Goal: Task Accomplishment & Management: Use online tool/utility

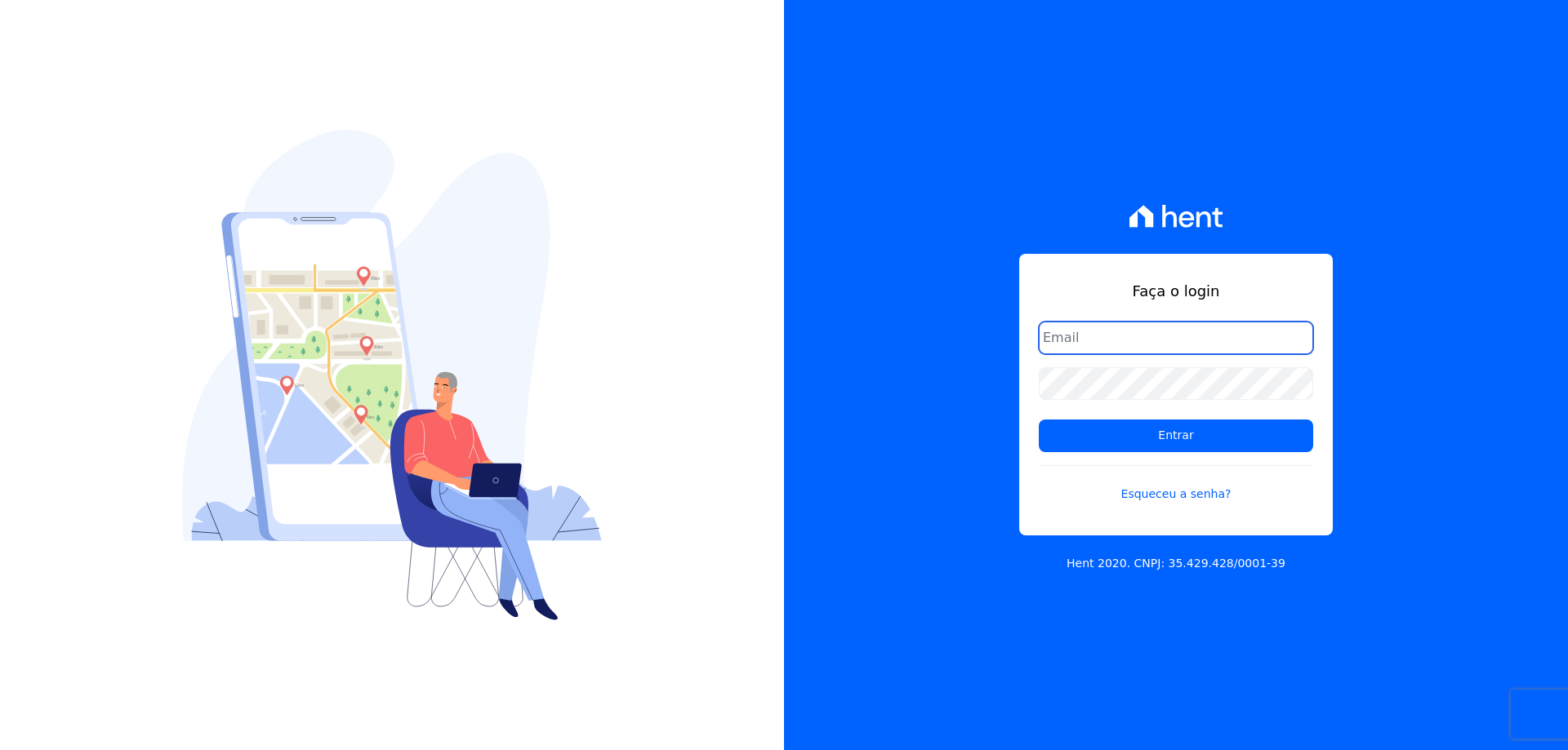
click at [1091, 341] on input "email" at bounding box center [1176, 337] width 275 height 32
type input "[EMAIL_ADDRESS][DOMAIN_NAME]"
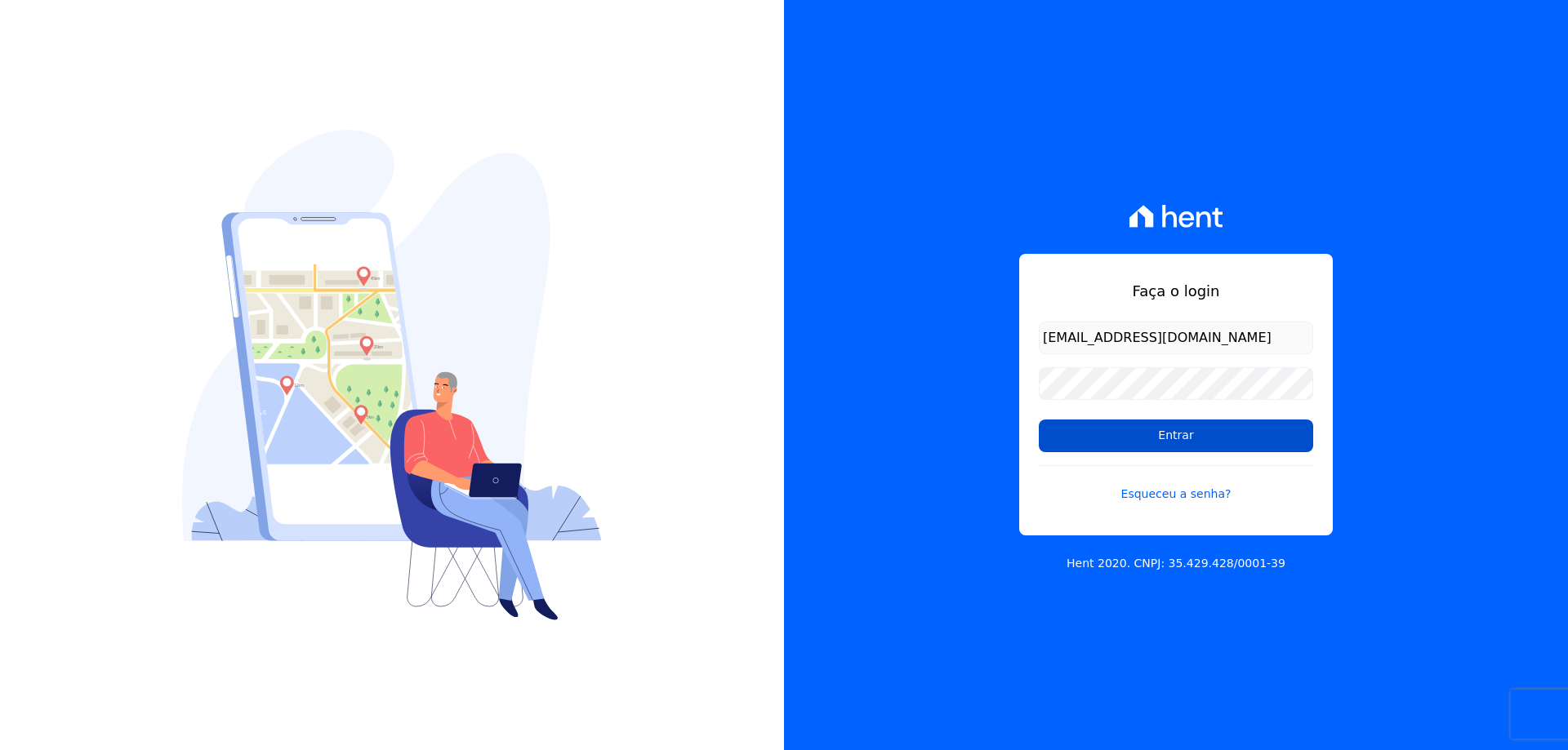
click at [1194, 434] on input "Entrar" at bounding box center [1176, 435] width 275 height 32
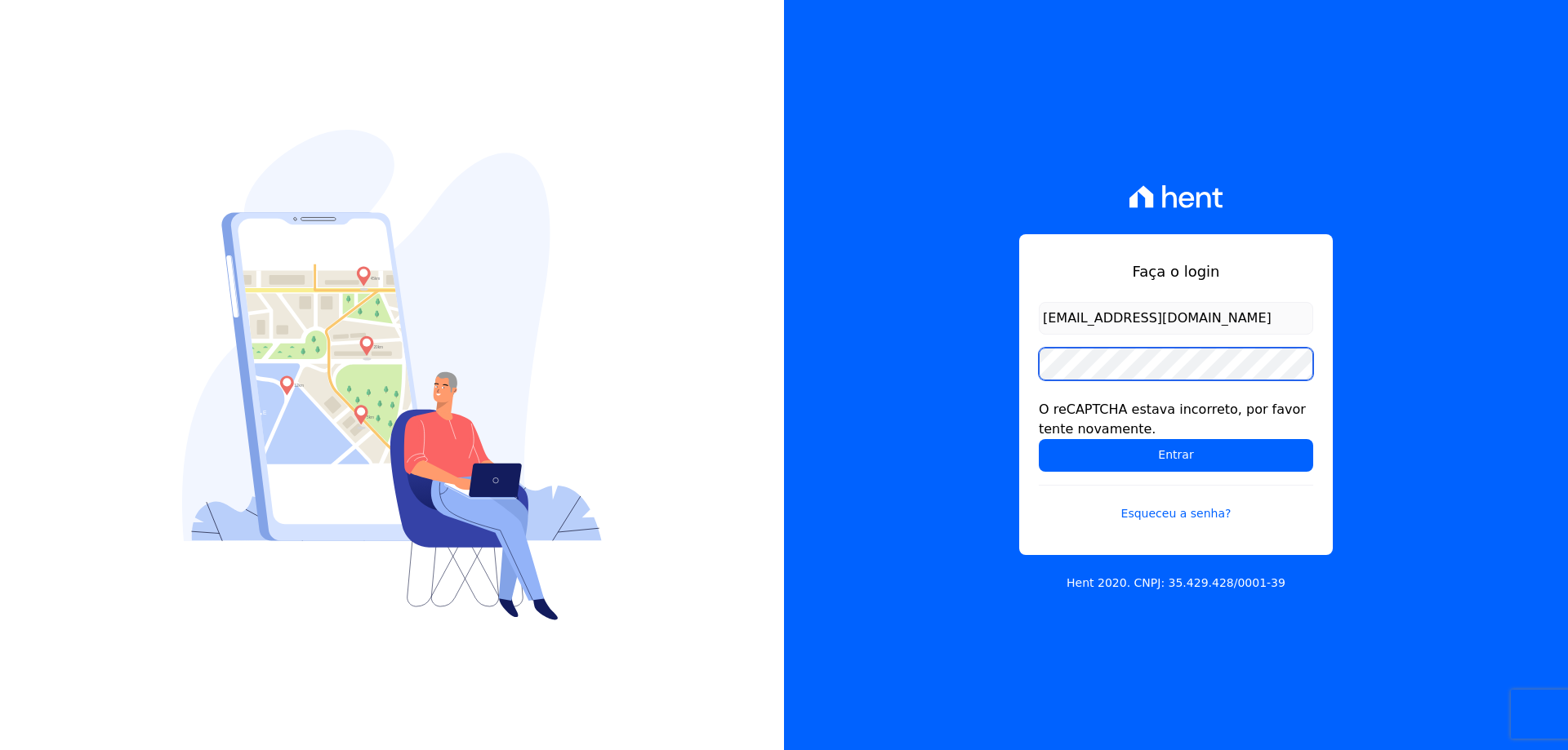
click at [1039, 439] on input "Entrar" at bounding box center [1176, 455] width 275 height 32
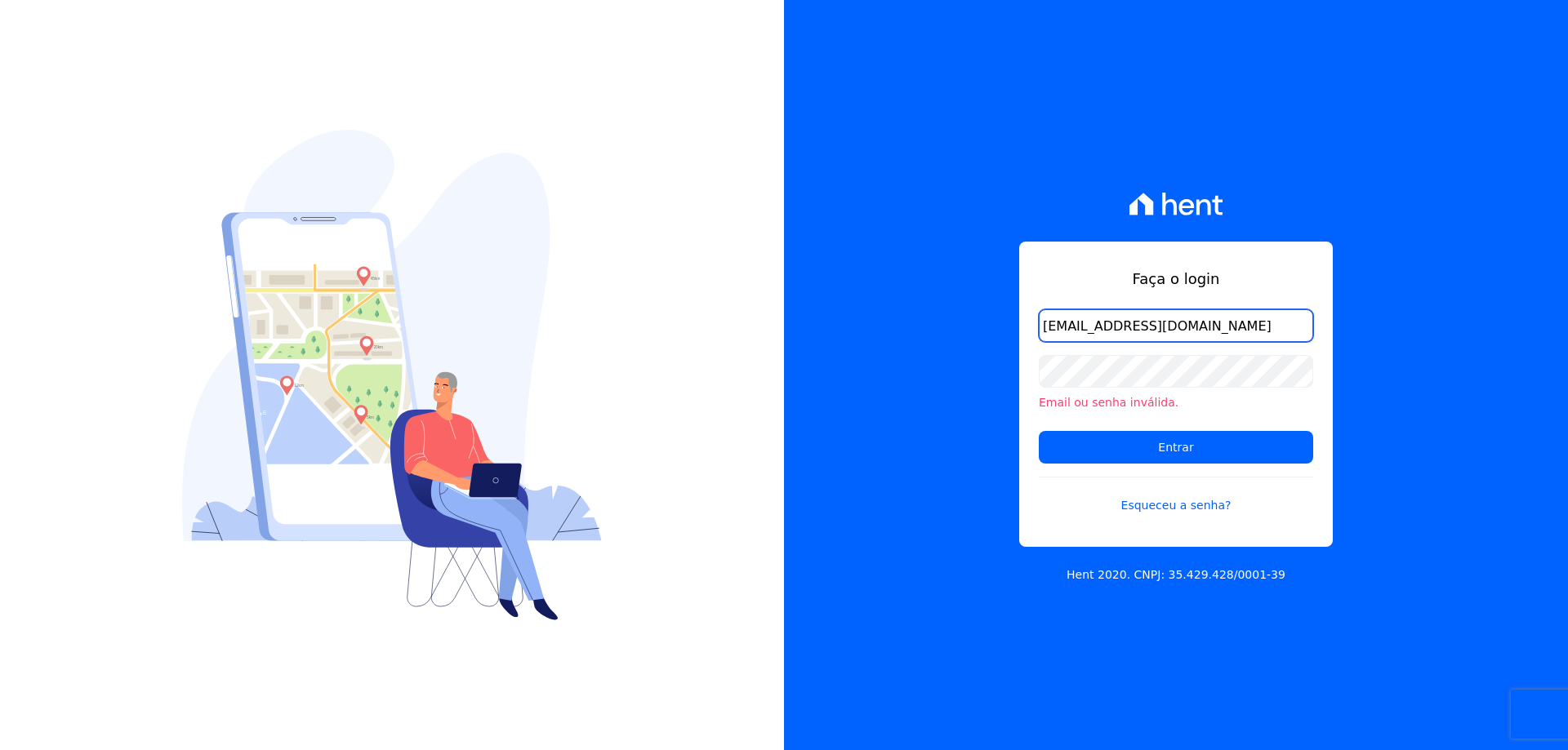
click at [1236, 328] on input "financeiro@vlbarros.com.br" at bounding box center [1176, 325] width 275 height 32
type input "[EMAIL_ADDRESS][DOMAIN_NAME]"
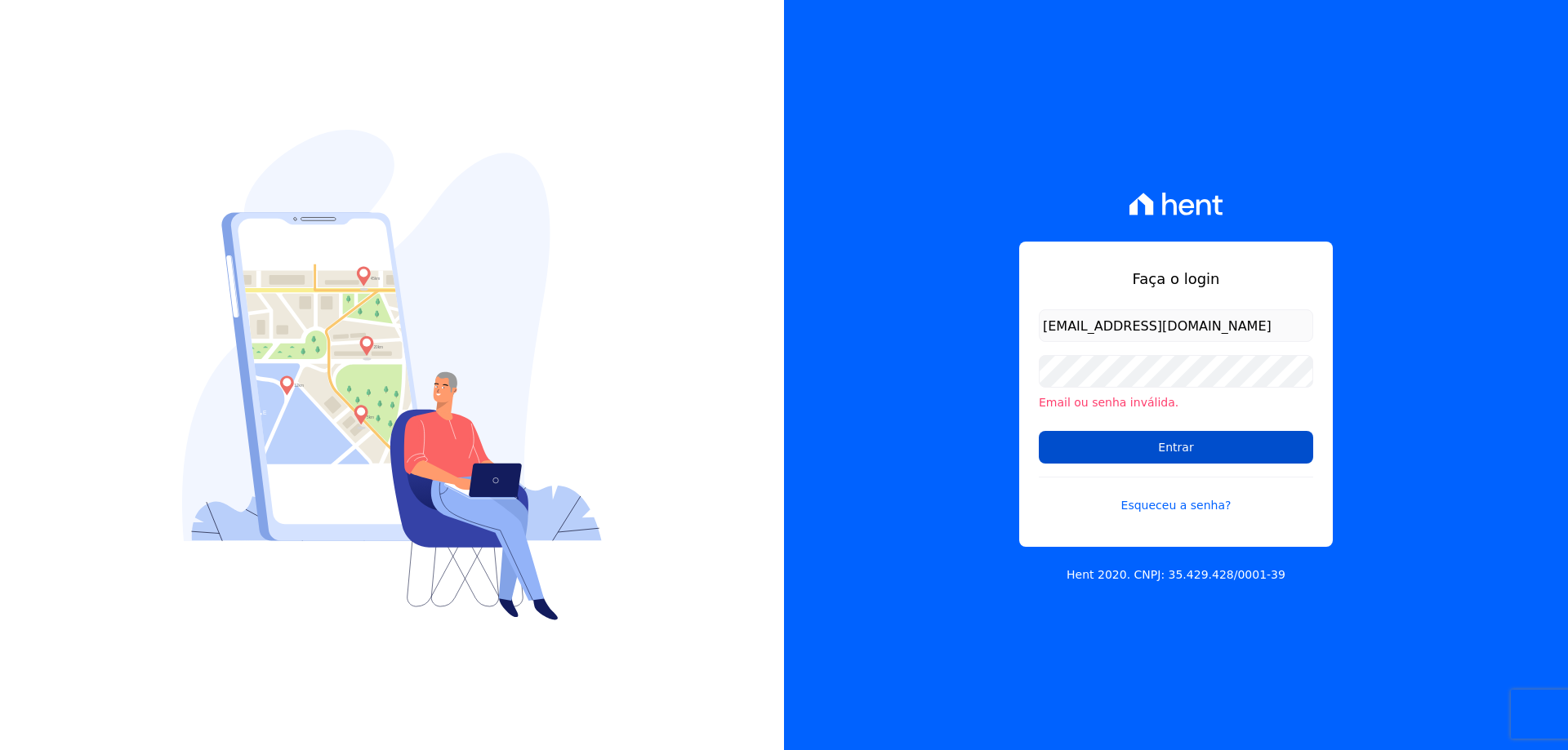
click at [1176, 452] on input "Entrar" at bounding box center [1176, 447] width 275 height 32
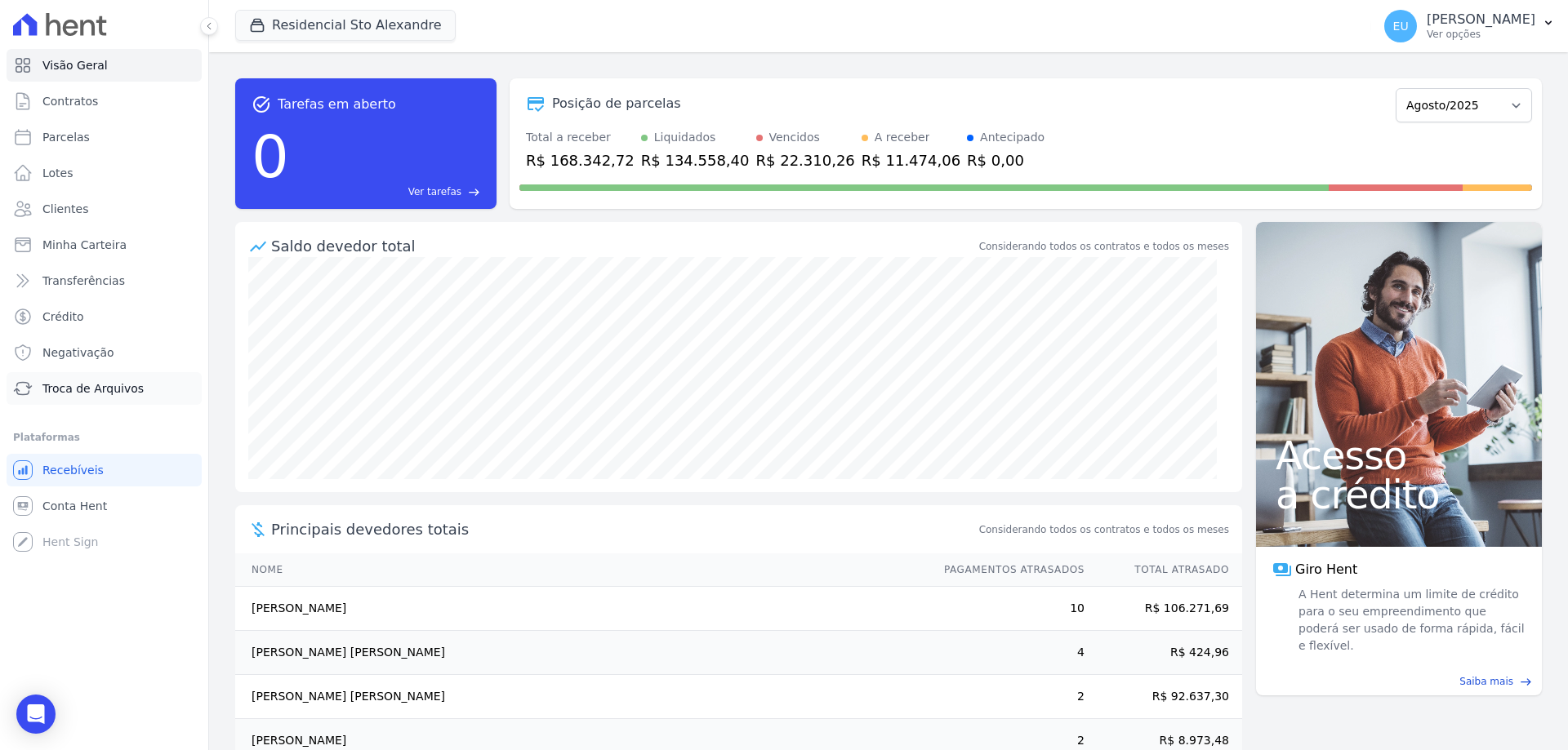
click at [112, 391] on span "Troca de Arquivos" at bounding box center [93, 389] width 101 height 17
